Goal: Transaction & Acquisition: Purchase product/service

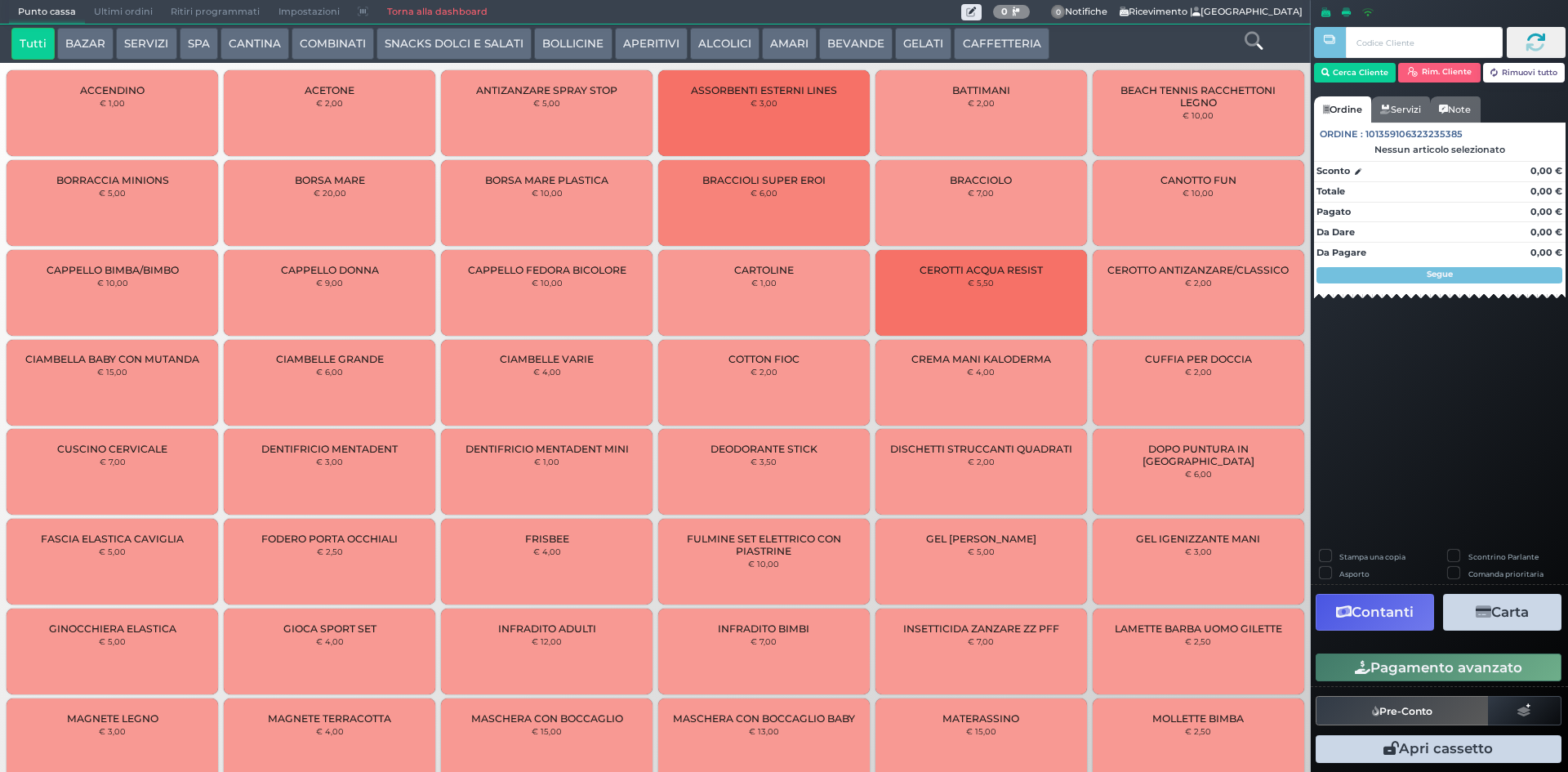
click at [162, 42] on button "SERVIZI" at bounding box center [146, 44] width 60 height 33
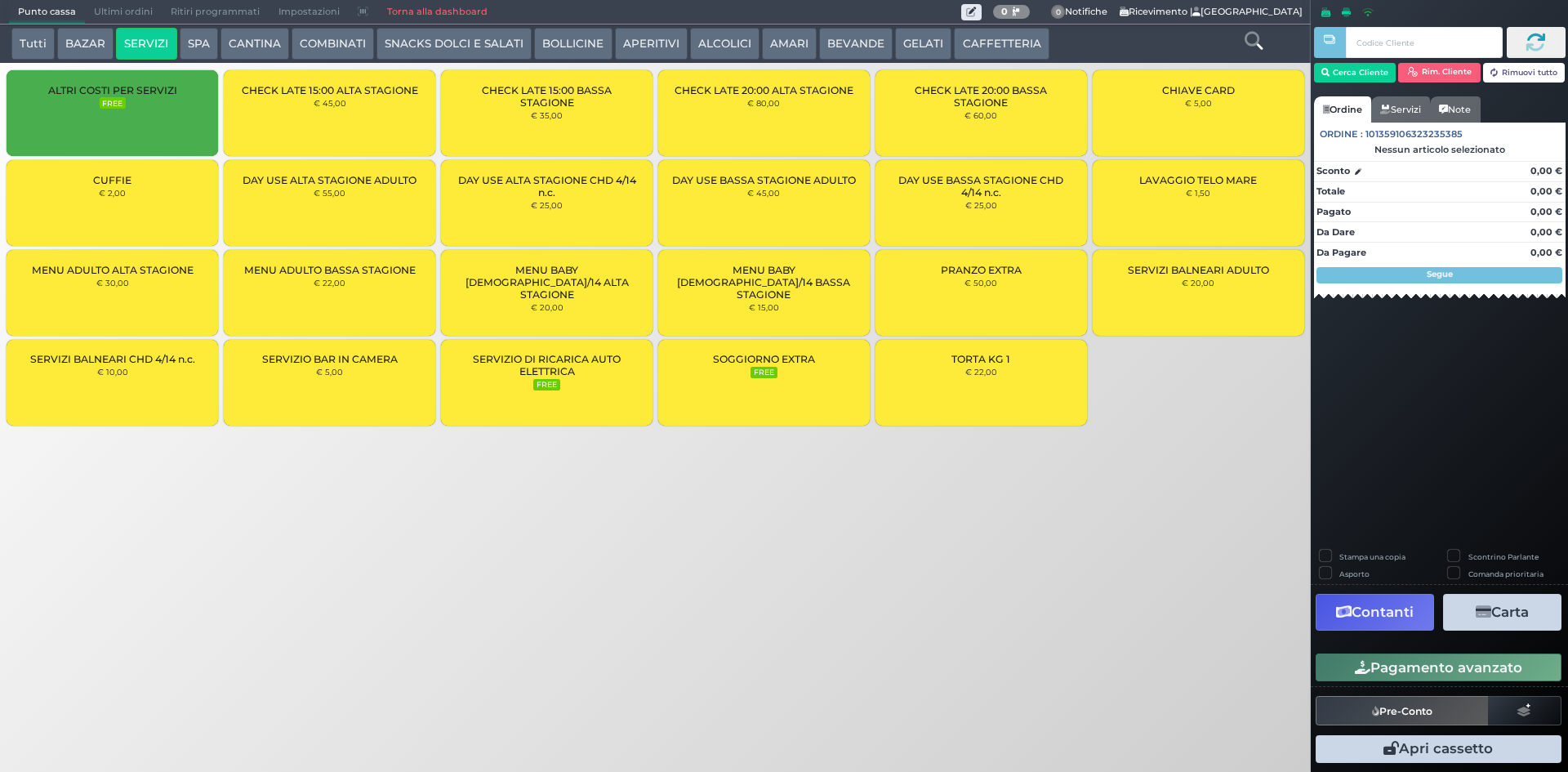
click at [147, 299] on div "MENU ADULTO ALTA STAGIONE € 30,00" at bounding box center [112, 292] width 211 height 85
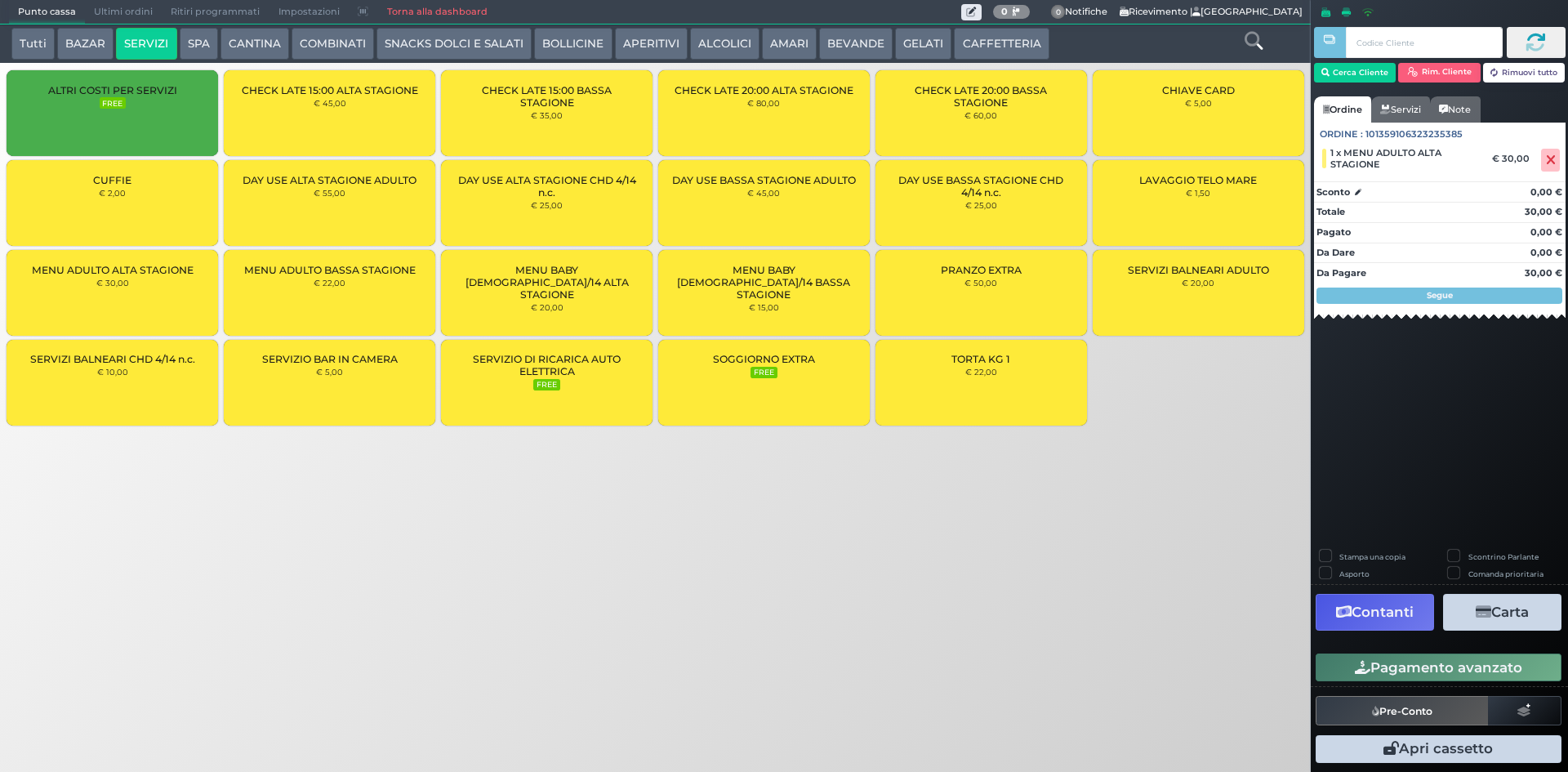
click at [147, 299] on div "MENU ADULTO ALTA STAGIONE € 30,00" at bounding box center [112, 292] width 211 height 85
click at [598, 298] on div "MENU BABY 4/14 ALTA STAGIONE € 20,00" at bounding box center [546, 292] width 211 height 85
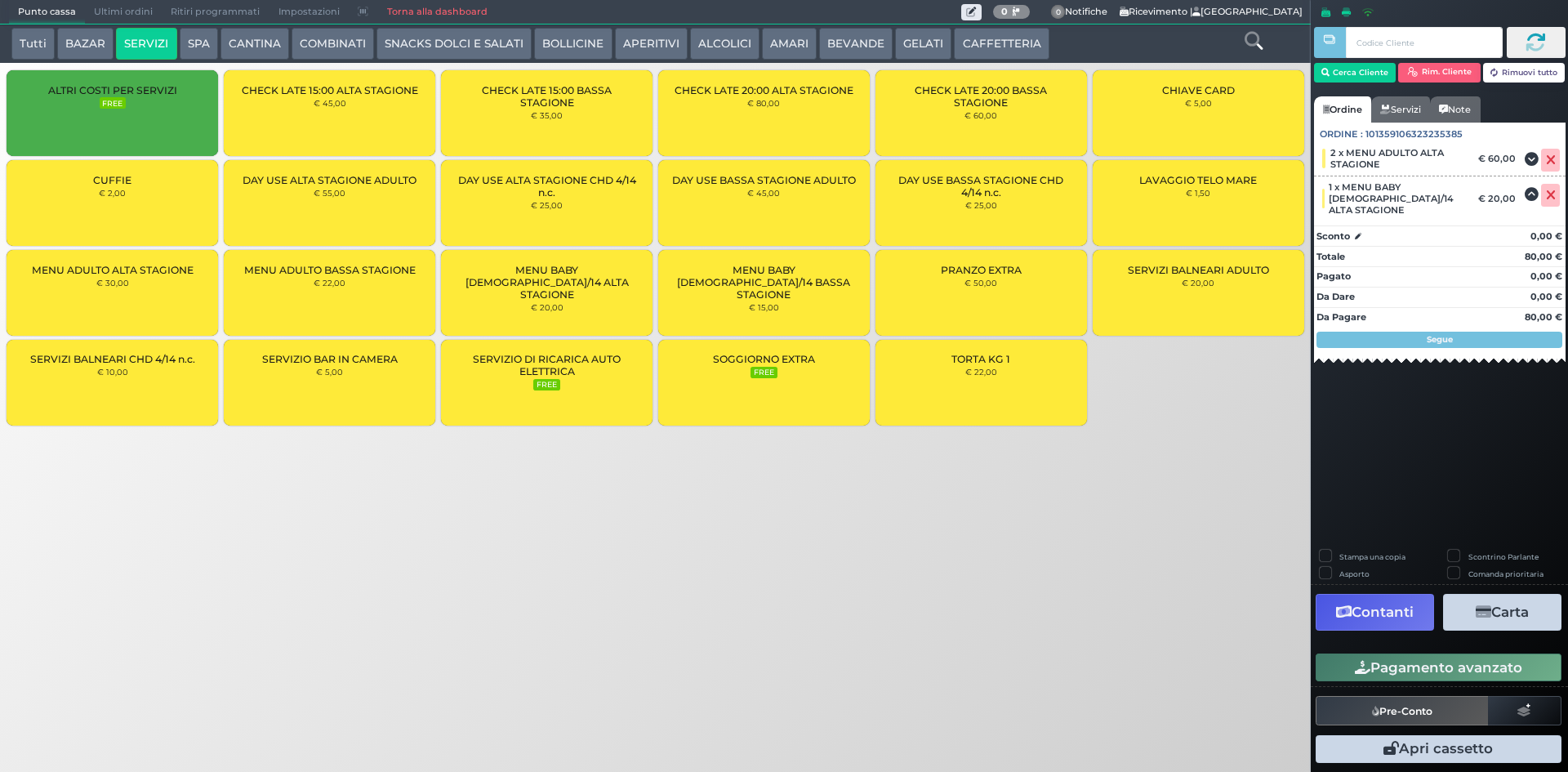
click at [1340, 555] on label "Stampa una copia" at bounding box center [1373, 556] width 66 height 10
checkbox input "true"
click at [1486, 624] on button "Carta" at bounding box center [1502, 611] width 118 height 37
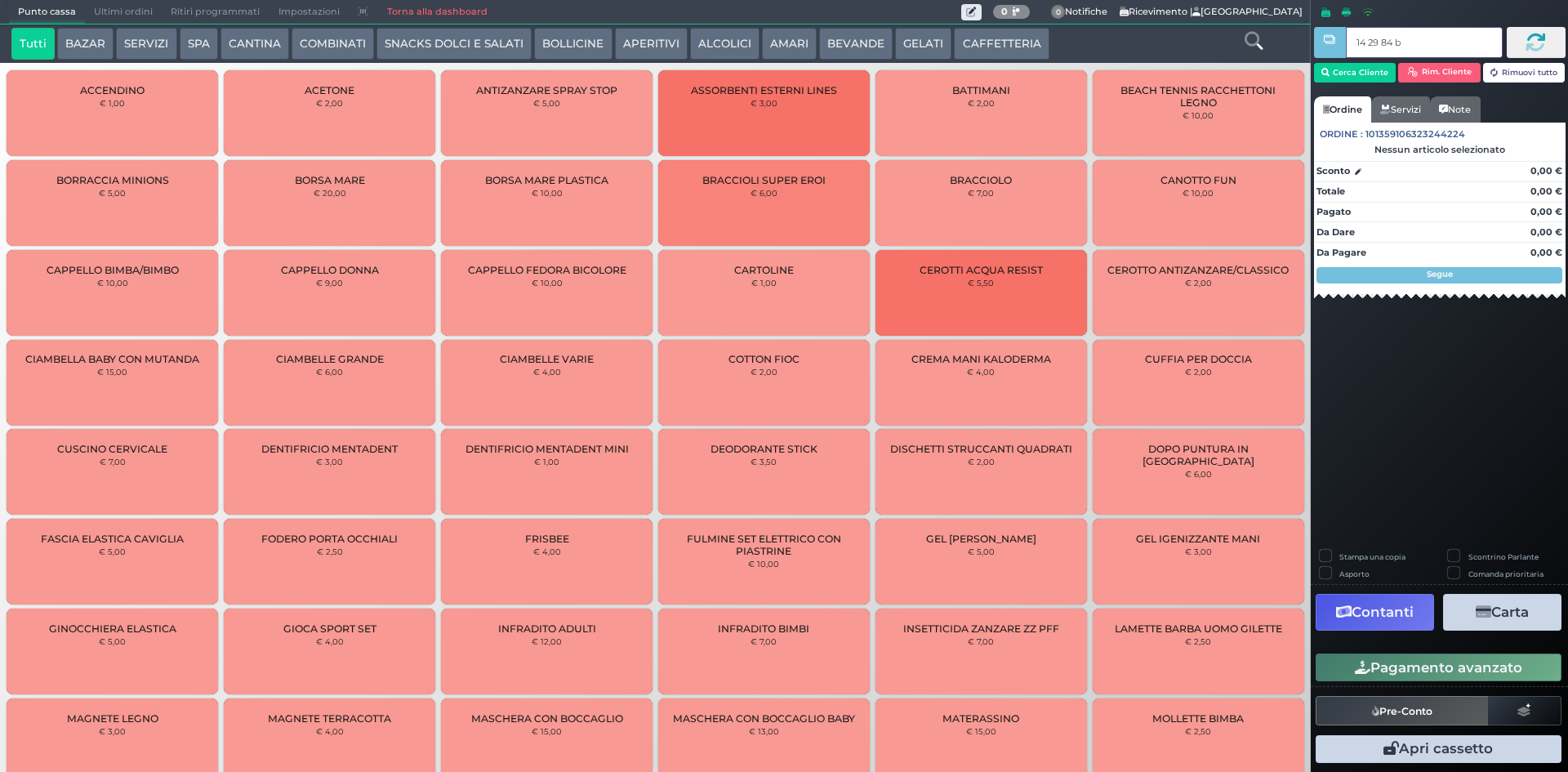
type input "14 29 84 b0"
type input "3e 1f 6d b9"
type input "a5 3f be b9"
